Goal: Contribute content: Add original content to the website for others to see

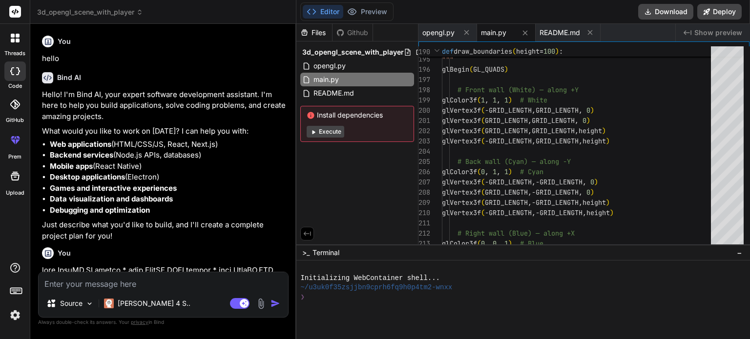
scroll to position [2192, 0]
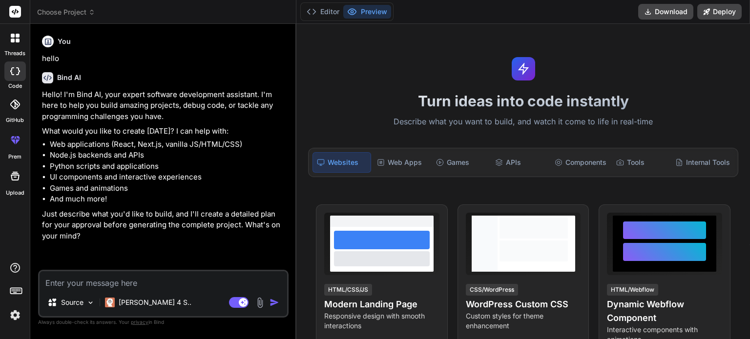
click at [260, 302] on img at bounding box center [259, 302] width 11 height 11
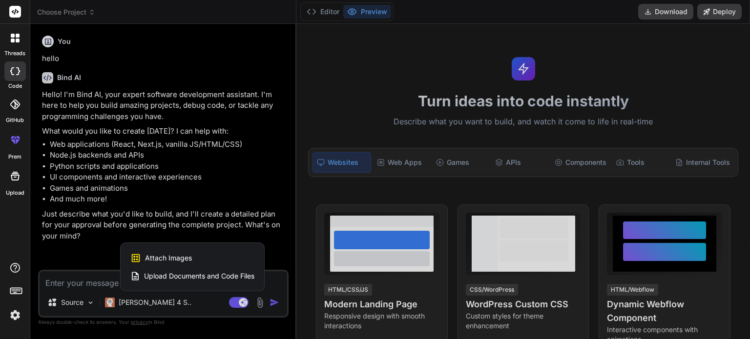
click at [178, 275] on span "Upload Documents and Code Files" at bounding box center [199, 276] width 110 height 10
type textarea "x"
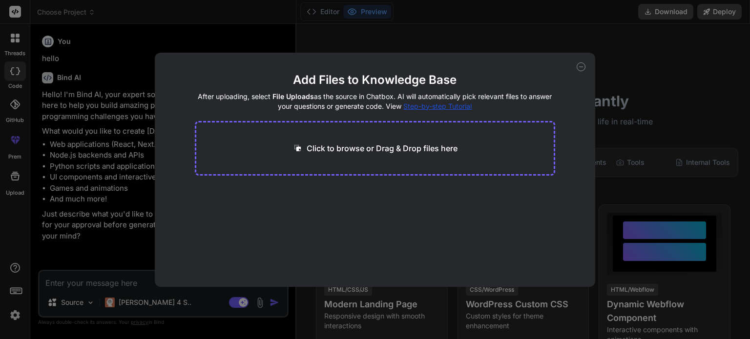
click at [340, 145] on p "Click to browse or Drag & Drop files here" at bounding box center [381, 148] width 151 height 12
type input "C:\fakepath\Assignment 3 (1).pdf"
type textarea "x"
click at [326, 148] on p "Click to browse or Drag & Drop files here" at bounding box center [381, 148] width 151 height 12
type input "C:\fakepath\new_temp_2.py"
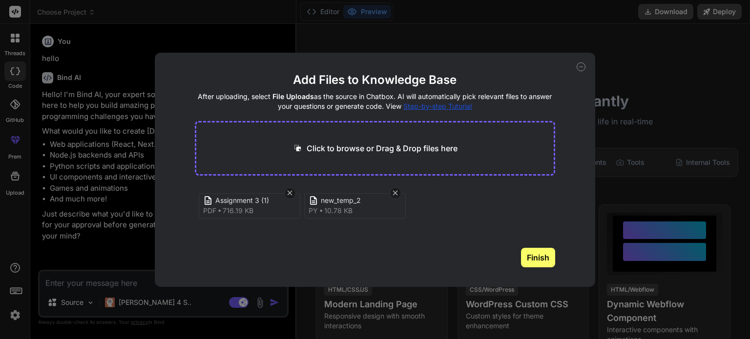
click at [529, 256] on button "Finish" at bounding box center [538, 258] width 34 height 20
type textarea "x"
click at [385, 153] on p "Click to browse or Drag & Drop files here" at bounding box center [381, 148] width 151 height 12
click at [581, 67] on icon at bounding box center [580, 67] width 3 height 0
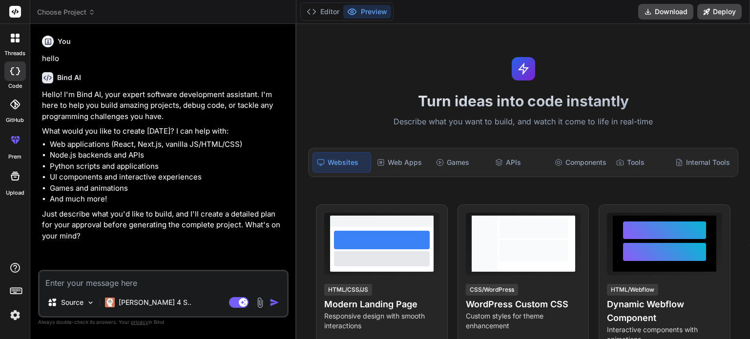
click at [260, 302] on img at bounding box center [259, 302] width 11 height 11
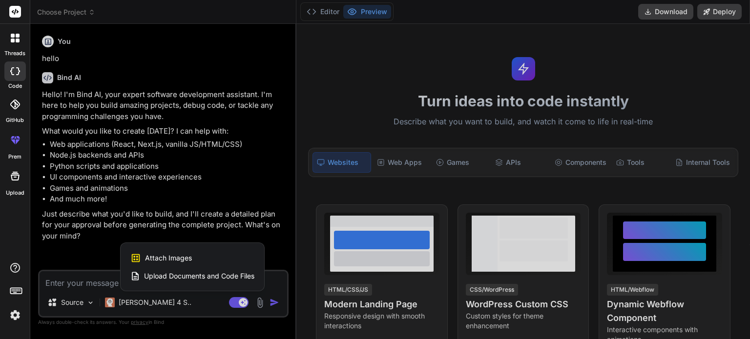
click at [202, 274] on span "Upload Documents and Code Files" at bounding box center [199, 276] width 110 height 10
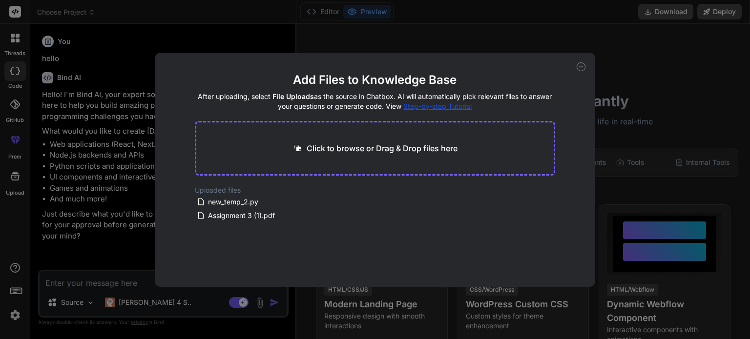
click at [429, 104] on span "Step-by-step Tutorial" at bounding box center [437, 106] width 68 height 8
click at [580, 66] on icon at bounding box center [580, 66] width 9 height 9
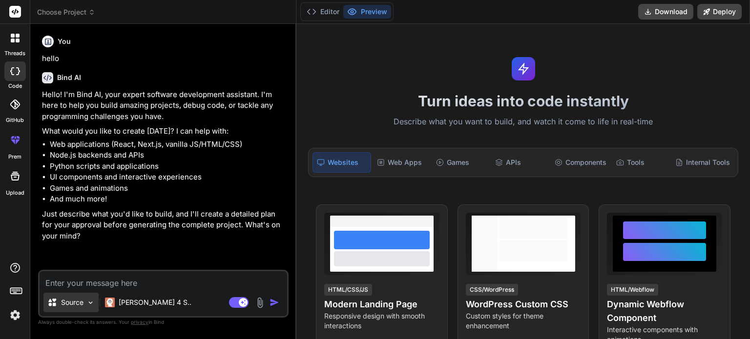
click at [91, 300] on img at bounding box center [90, 303] width 8 height 8
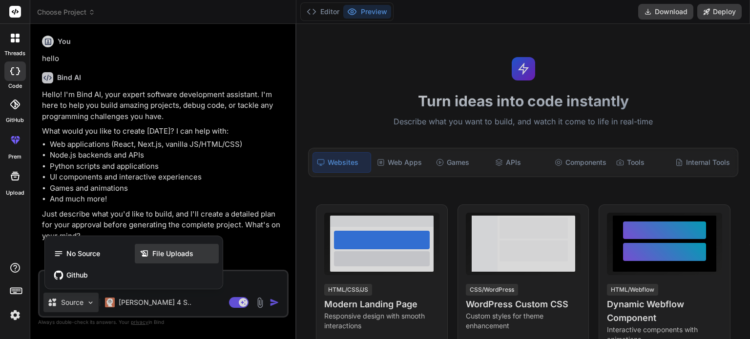
click at [156, 254] on span "File Uploads" at bounding box center [172, 254] width 41 height 10
type textarea "x"
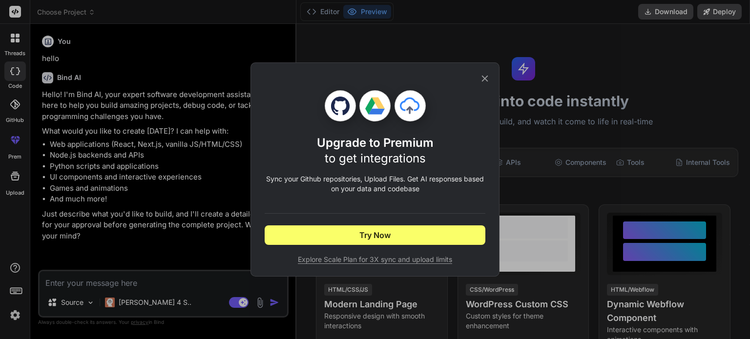
click at [484, 78] on icon at bounding box center [485, 79] width 6 height 6
